Goal: Task Accomplishment & Management: Manage account settings

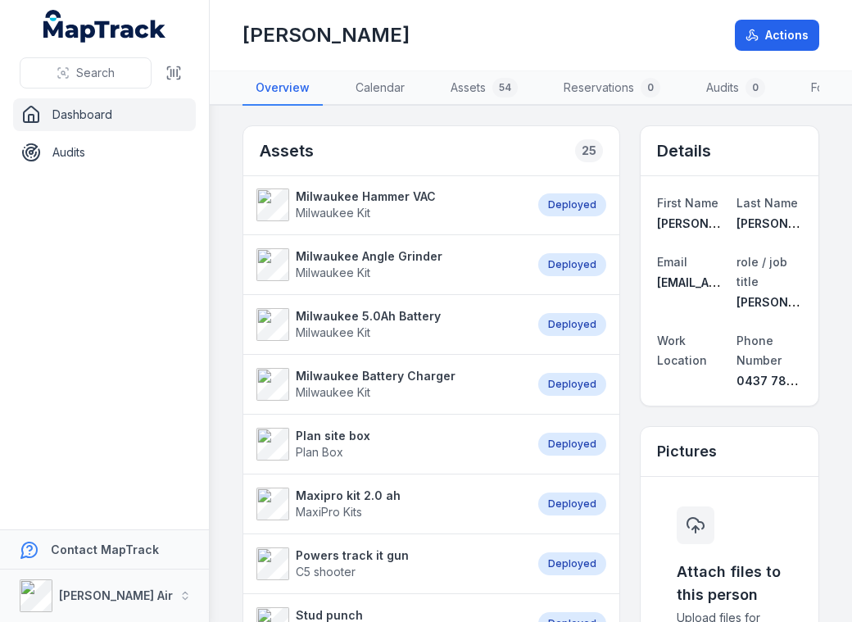
click at [362, 580] on span "C5 shooter" at bounding box center [352, 571] width 113 height 16
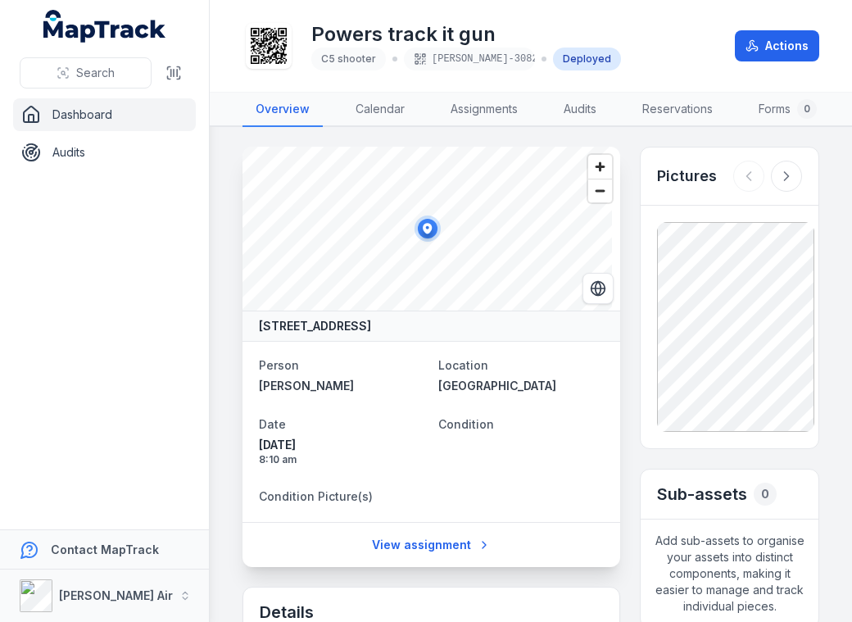
click at [222, 557] on main "[STREET_ADDRESS] Person [PERSON_NAME] Location [GEOGRAPHIC_DATA] Date [DATE] 8:…" at bounding box center [531, 374] width 642 height 495
click at [780, 184] on icon at bounding box center [786, 176] width 16 height 16
click at [740, 183] on icon at bounding box center [748, 176] width 16 height 16
click at [459, 60] on div "[PERSON_NAME]-3082" at bounding box center [469, 58] width 131 height 23
click at [388, 59] on span "C5 shooter [PERSON_NAME]-3082 Deployed" at bounding box center [466, 58] width 310 height 23
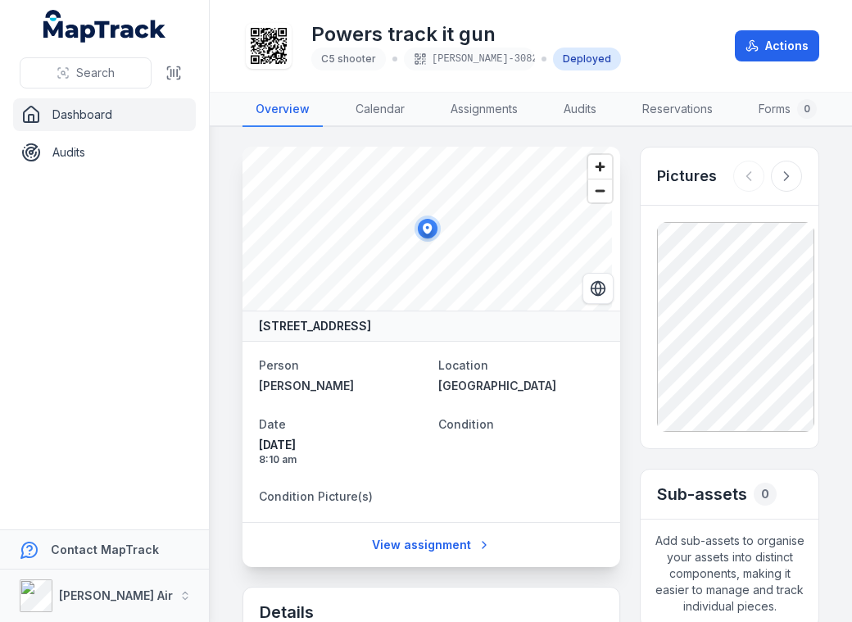
click at [336, 61] on span "C5 shooter" at bounding box center [348, 58] width 55 height 12
click at [147, 121] on link "Dashboard" at bounding box center [104, 114] width 183 height 33
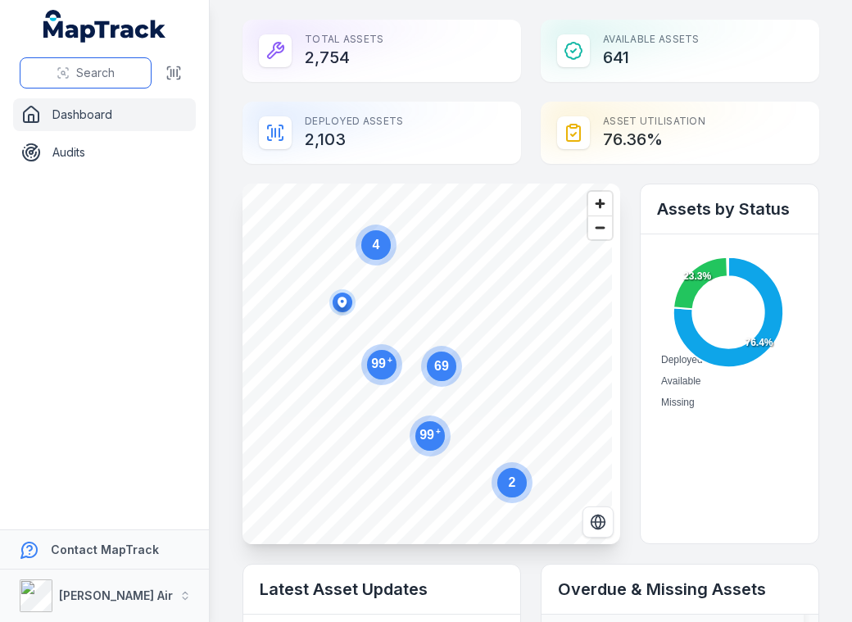
click at [38, 71] on button "Search" at bounding box center [86, 72] width 132 height 31
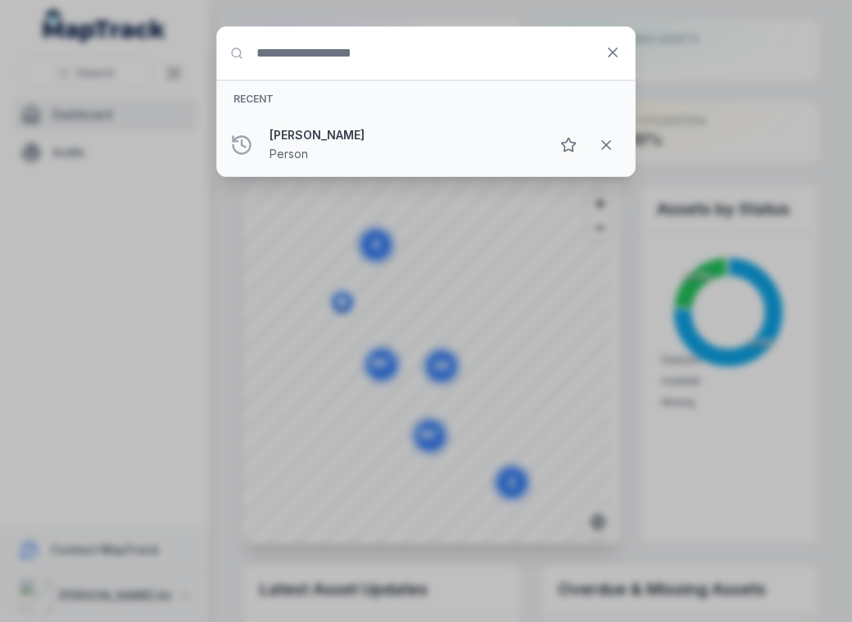
click at [350, 136] on strong "[PERSON_NAME]" at bounding box center [402, 135] width 267 height 16
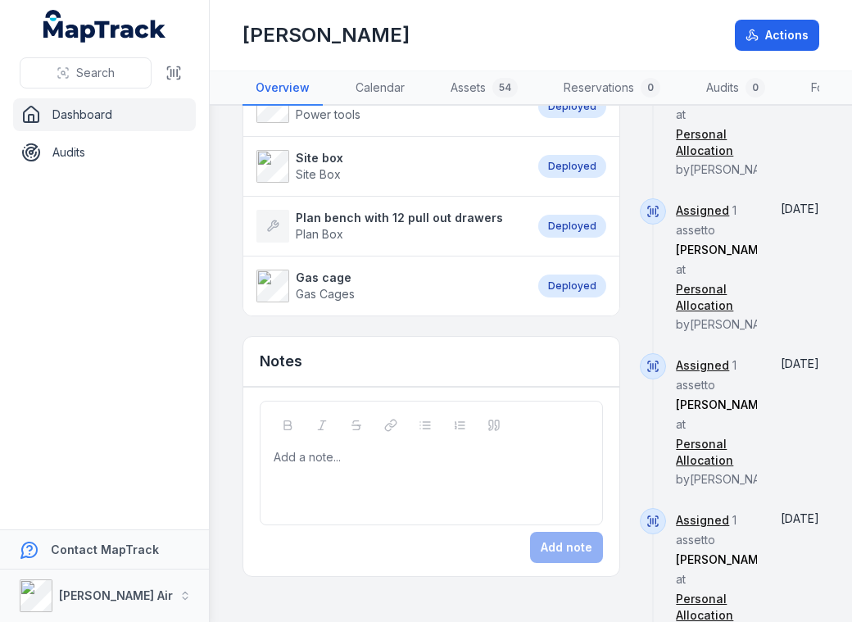
scroll to position [1392, 0]
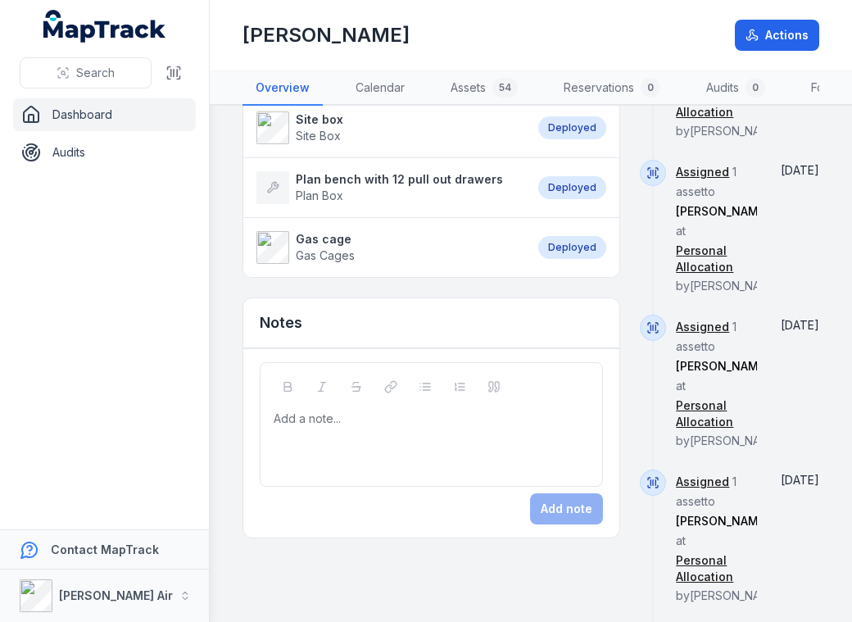
click at [416, 178] on strong "Plan bench with 12 pull out drawers" at bounding box center [399, 179] width 207 height 16
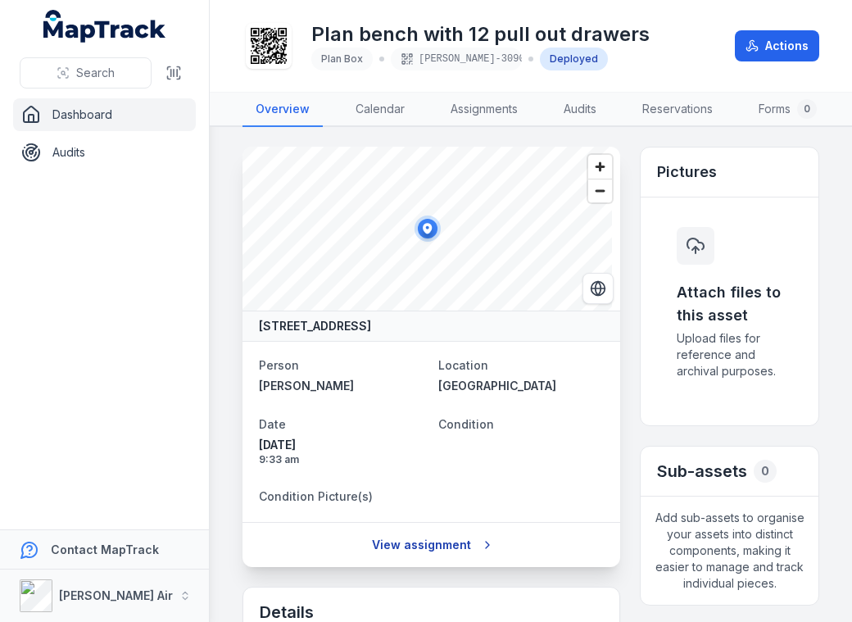
click at [416, 560] on link "View assignment" at bounding box center [431, 544] width 140 height 31
click at [458, 560] on link "View assignment" at bounding box center [431, 544] width 140 height 31
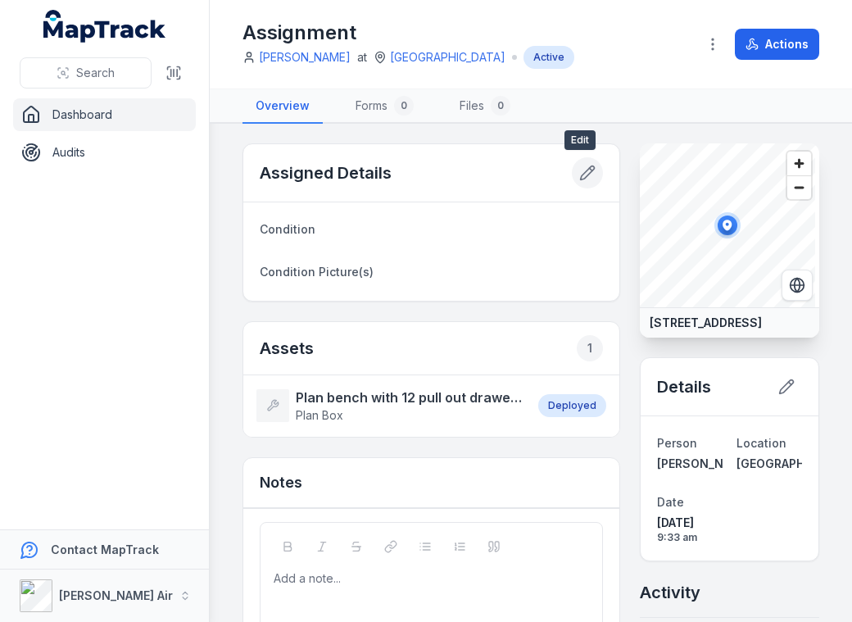
click at [572, 168] on button at bounding box center [587, 172] width 31 height 31
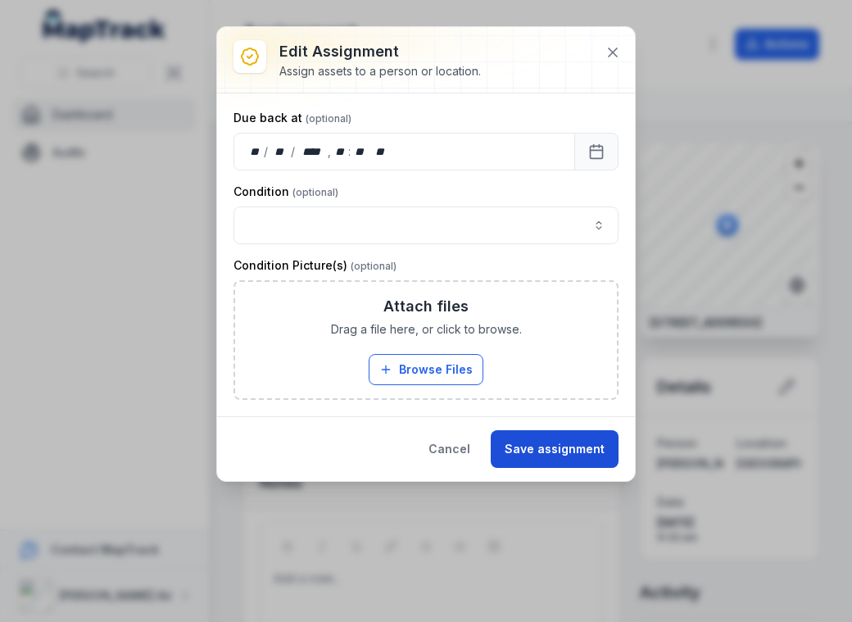
click at [542, 446] on button "Save assignment" at bounding box center [555, 449] width 128 height 38
